Goal: Task Accomplishment & Management: Manage account settings

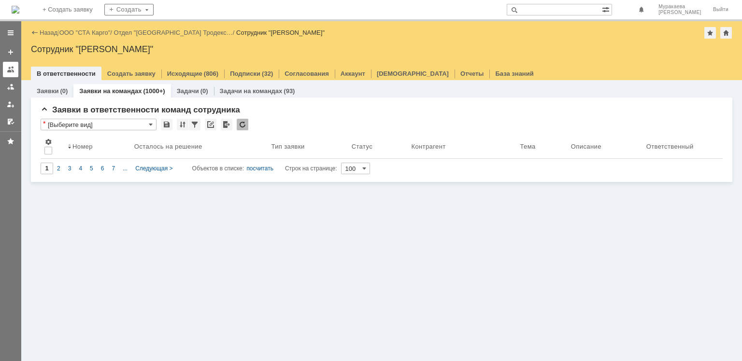
click at [10, 67] on div at bounding box center [11, 70] width 8 height 8
click at [11, 69] on div at bounding box center [11, 70] width 8 height 8
click at [7, 71] on div at bounding box center [11, 70] width 8 height 8
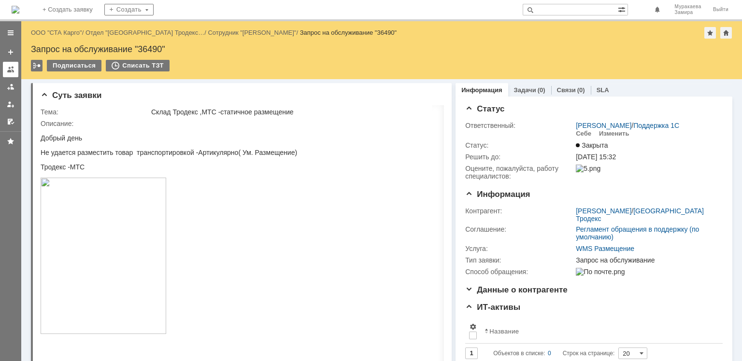
click at [15, 72] on link at bounding box center [10, 69] width 15 height 15
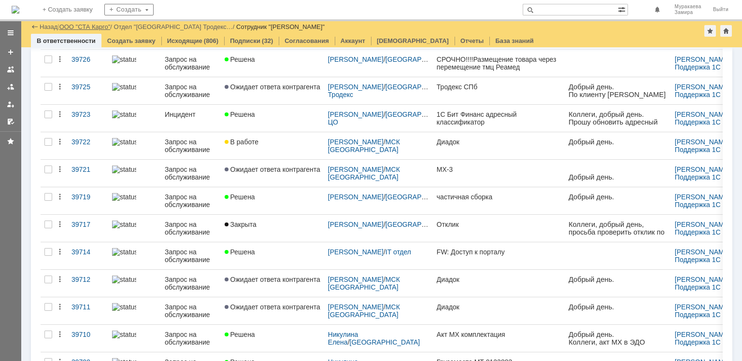
click at [102, 27] on link "ООО "СТА Карго"" at bounding box center [84, 26] width 51 height 7
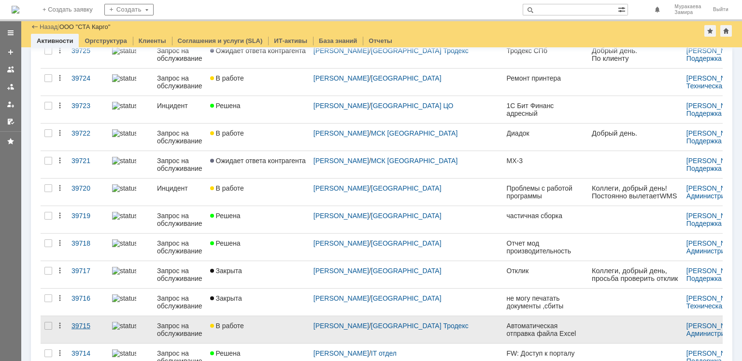
click at [84, 323] on div "39715" at bounding box center [87, 326] width 33 height 8
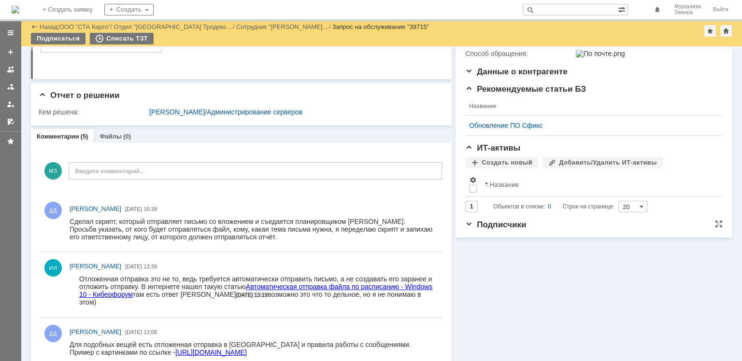
click at [465, 229] on span "Подписчики" at bounding box center [495, 224] width 61 height 9
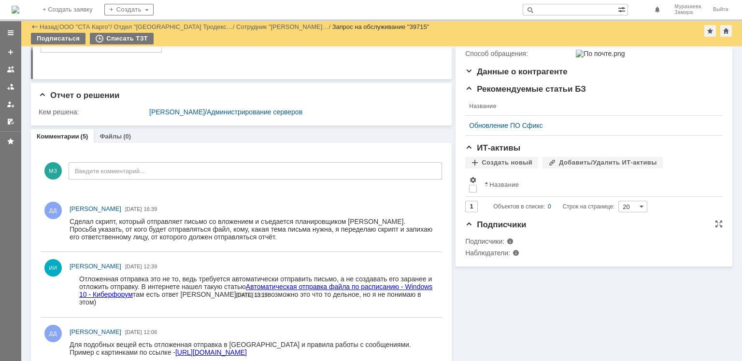
click at [505, 257] on div "Наблюдатели:" at bounding box center [513, 253] width 97 height 8
click at [510, 257] on span at bounding box center [510, 253] width 0 height 8
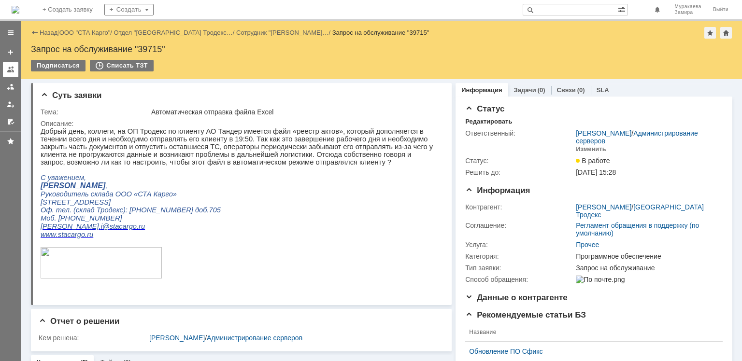
click at [14, 68] on div at bounding box center [11, 70] width 8 height 8
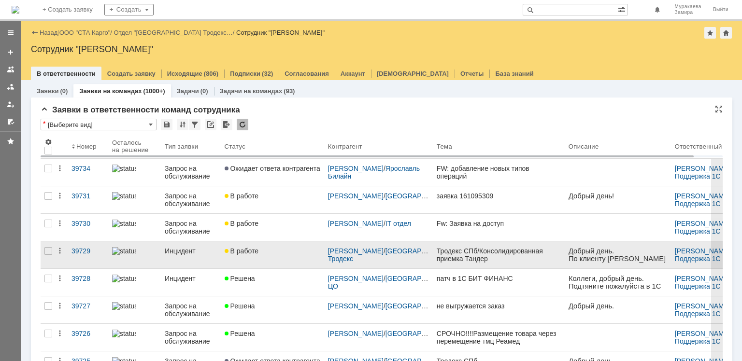
click at [188, 251] on div "Инцидент" at bounding box center [191, 251] width 52 height 8
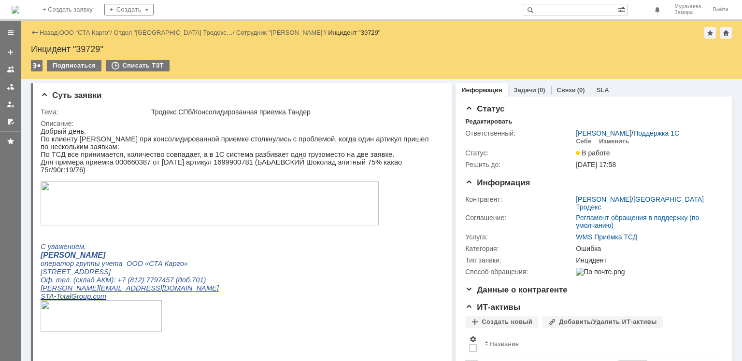
click at [213, 209] on img at bounding box center [210, 204] width 338 height 44
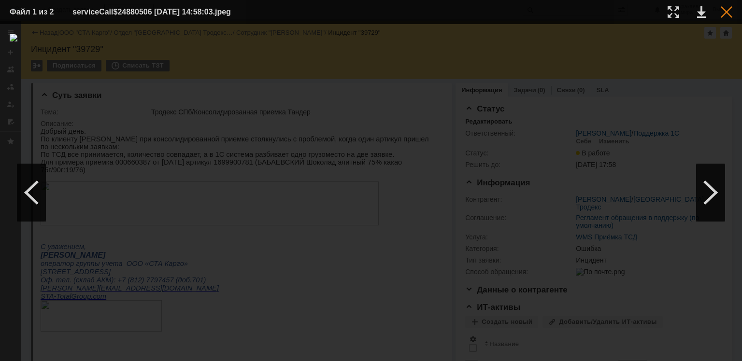
click at [720, 15] on div at bounding box center [726, 12] width 12 height 12
